Goal: Subscribe to service/newsletter

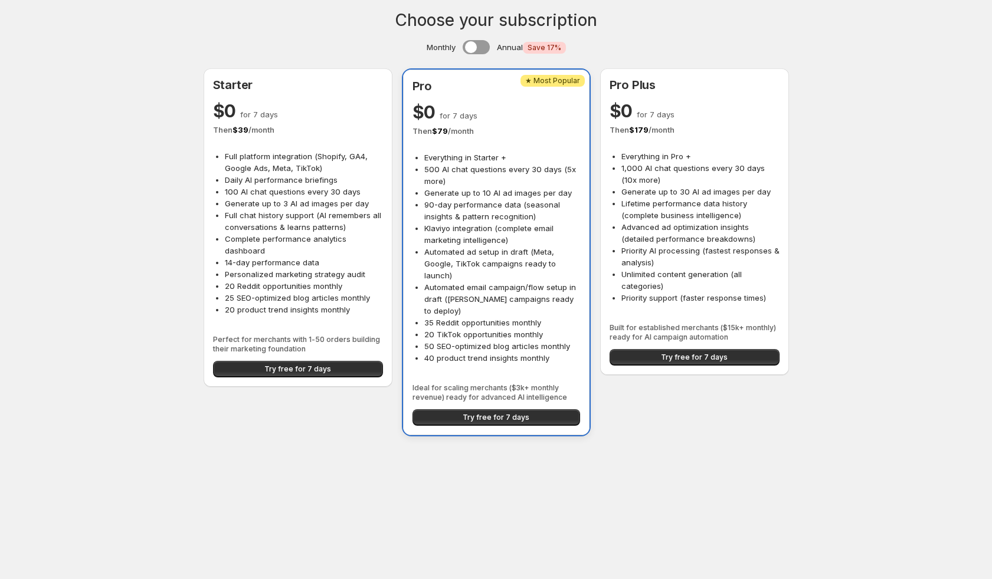
click at [129, 124] on div "Choose your subscription Monthly Annual Critical Save 17% Starter $0 for 7 days…" at bounding box center [496, 225] width 992 height 451
click at [832, 482] on body "Choose your subscription Monthly Annual Critical Save 17% Starter $0 for 7 days…" at bounding box center [496, 289] width 992 height 579
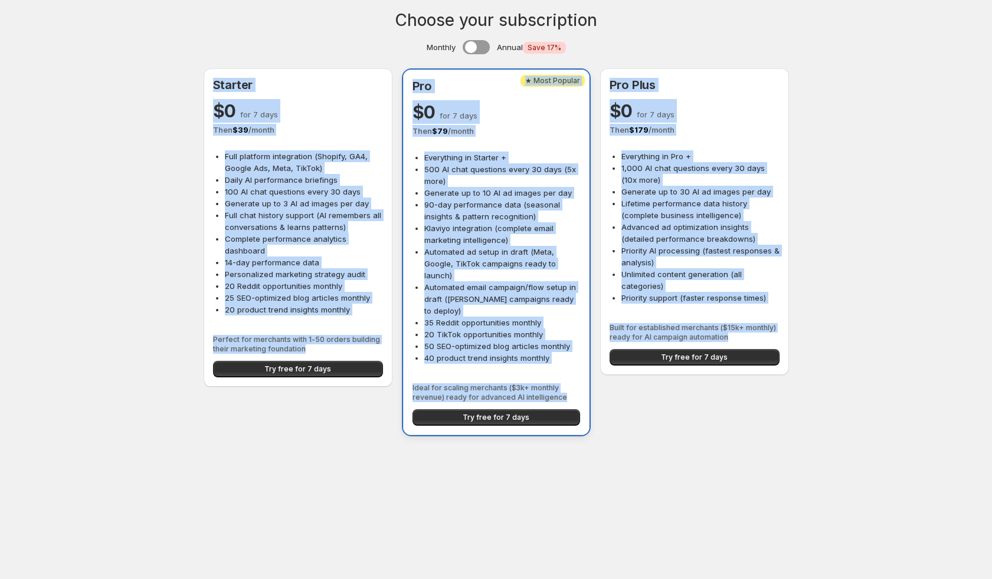
drag, startPoint x: 164, startPoint y: 60, endPoint x: 898, endPoint y: 450, distance: 831.1
click at [898, 450] on body "Choose your subscription Monthly Annual Critical Save 17% Starter $0 for 7 days…" at bounding box center [496, 289] width 992 height 579
copy div "Loremip $0 dol 8 sita Cons $ 51 / adipi Elit seddoeiu temporincid (Utlabor, ET6…"
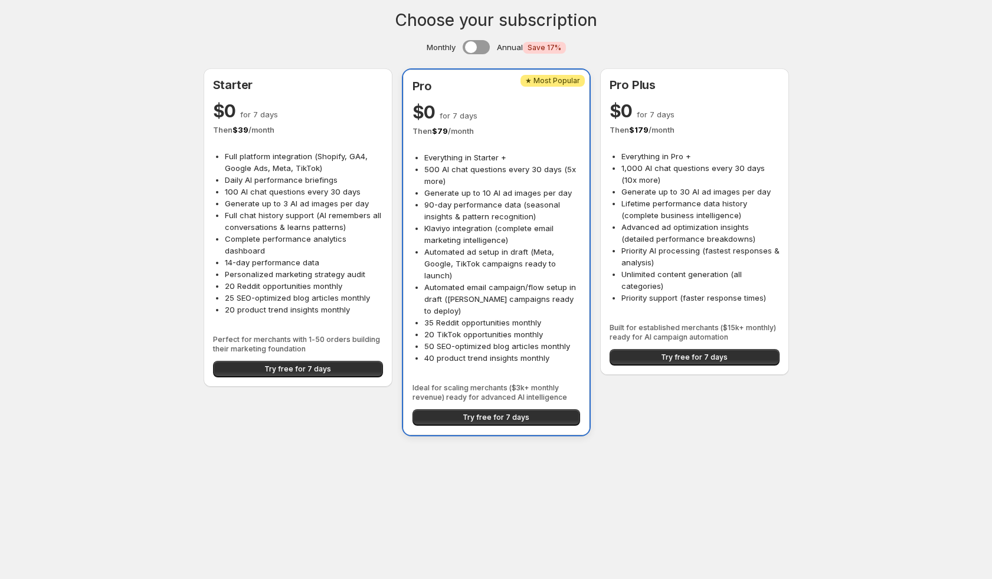
click at [114, 93] on div "Choose your subscription Monthly Annual Critical Save 17% Starter $0 for 7 days…" at bounding box center [496, 225] width 992 height 451
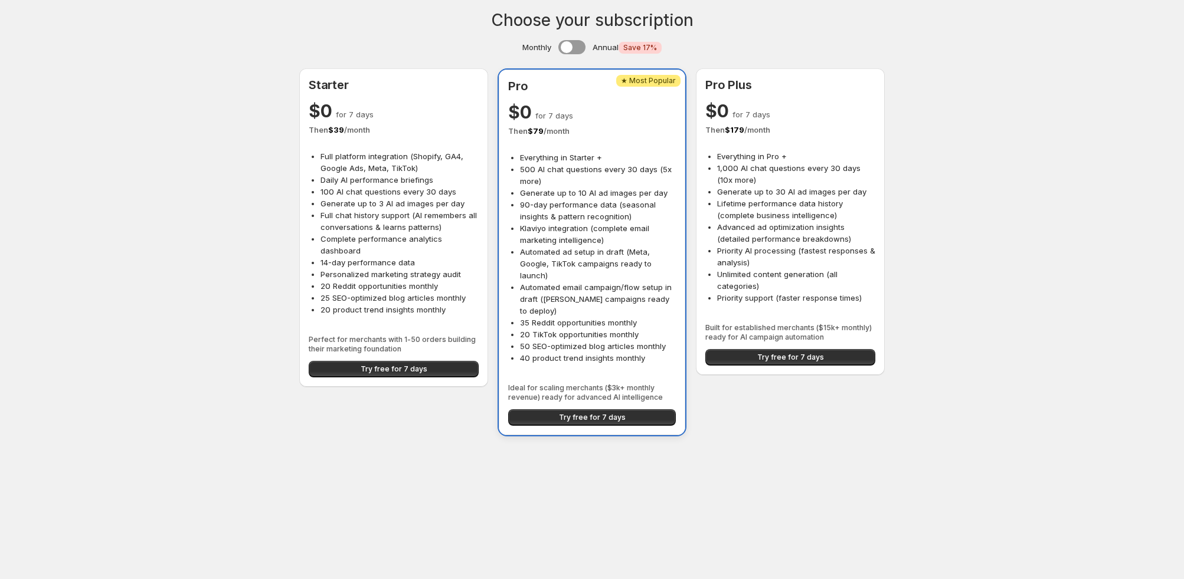
click at [581, 38] on div "Choose your subscription Monthly Annual Critical Save 17% Starter $0 for 7 days…" at bounding box center [592, 225] width 1184 height 451
click at [581, 48] on span at bounding box center [571, 47] width 27 height 14
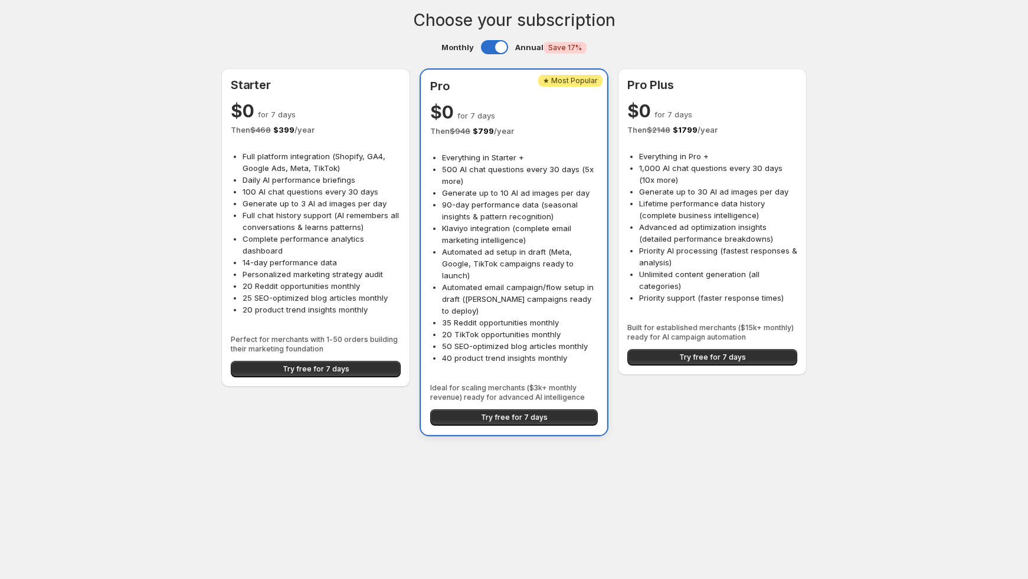
click at [47, 179] on div "Choose your subscription Monthly Annual Critical Save 17% Starter $0 for 7 days…" at bounding box center [514, 225] width 1028 height 451
